Goal: Navigation & Orientation: Find specific page/section

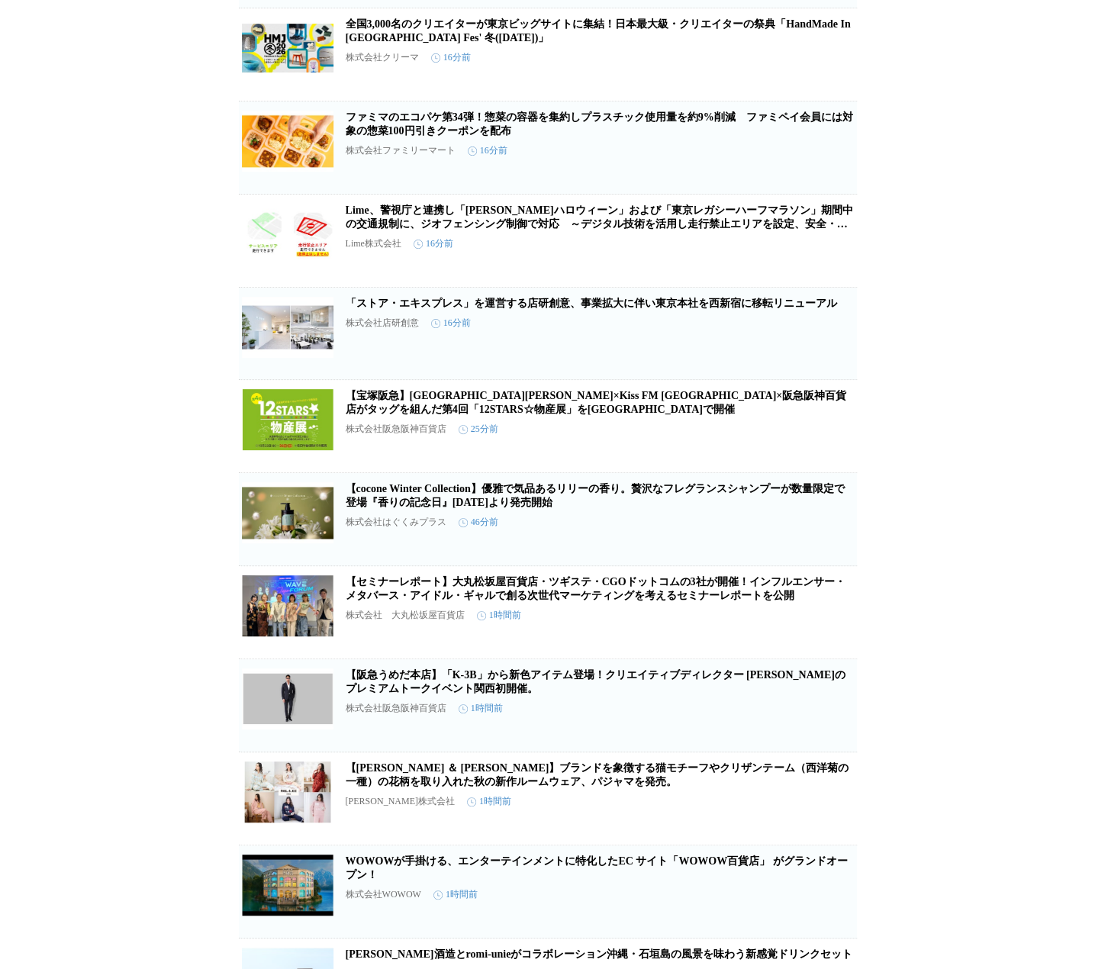
scroll to position [1526, 0]
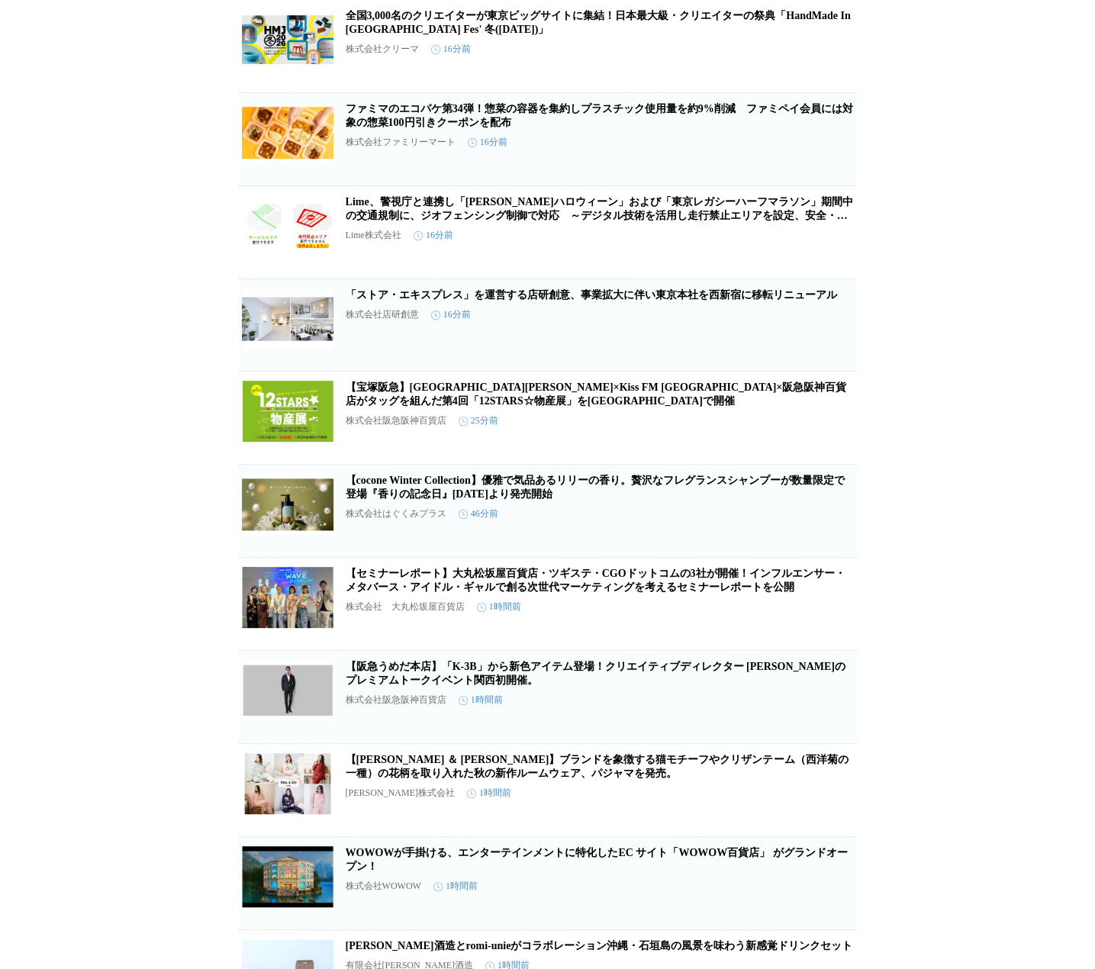
click at [137, 204] on div "プレスリリース受信設定 で設定したプレスリリースが表示されます。 プレスリリース受信設定 で設定したプレスリリースが表示されます。 【運輸安全JOURNAL主…" at bounding box center [547, 507] width 1095 height 3915
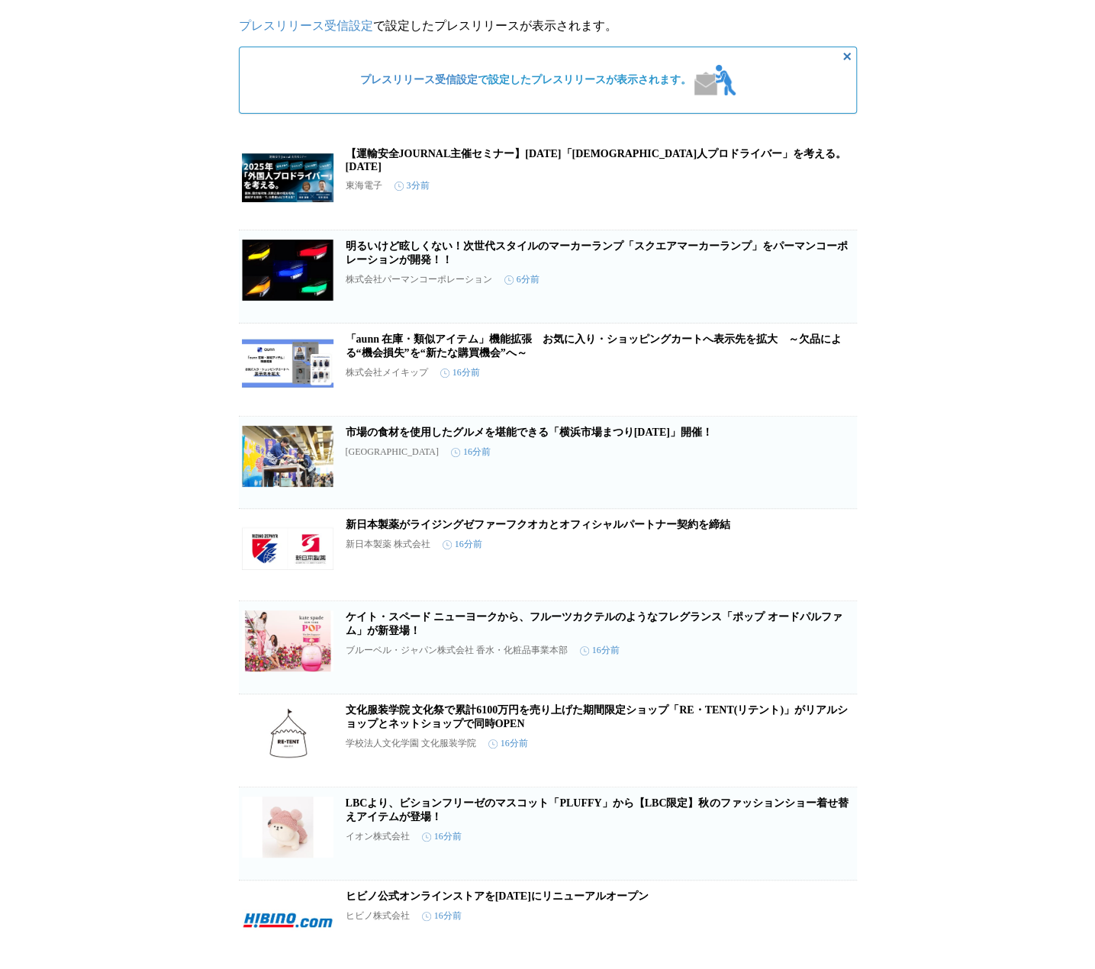
scroll to position [0, 0]
